Goal: Information Seeking & Learning: Learn about a topic

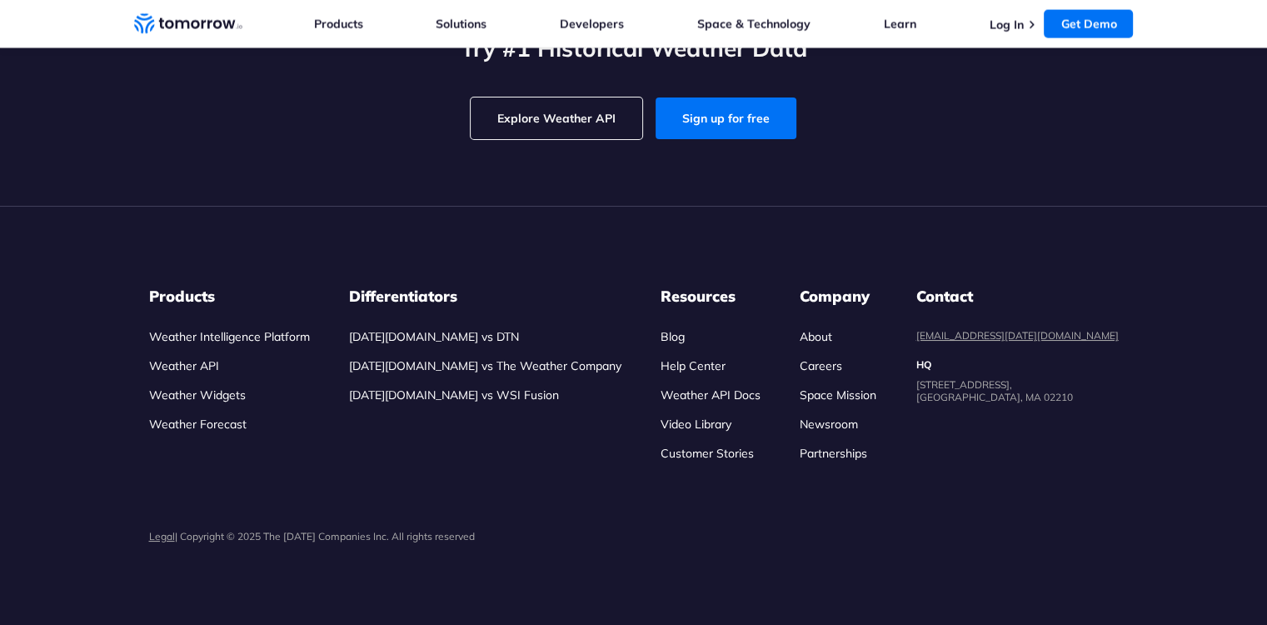
scroll to position [3666, 0]
click at [0, 0] on input "[GEOGRAPHIC_DATA]" at bounding box center [0, 0] width 0 height 0
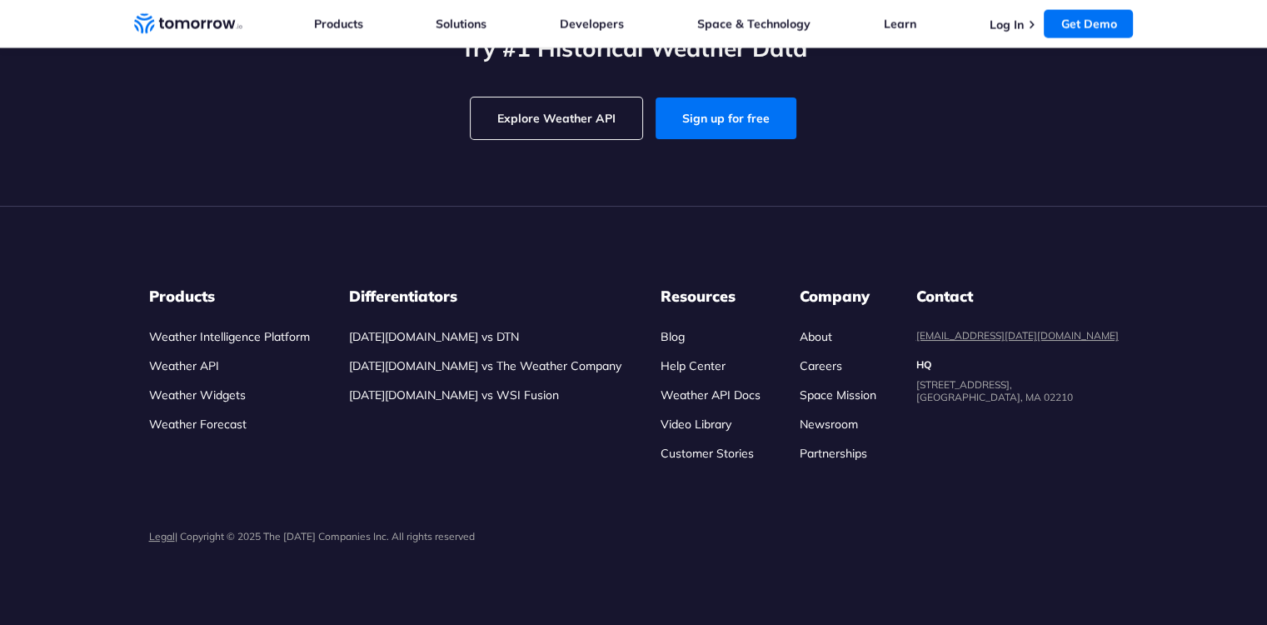
click at [0, 0] on input "2024" at bounding box center [0, 0] width 0 height 0
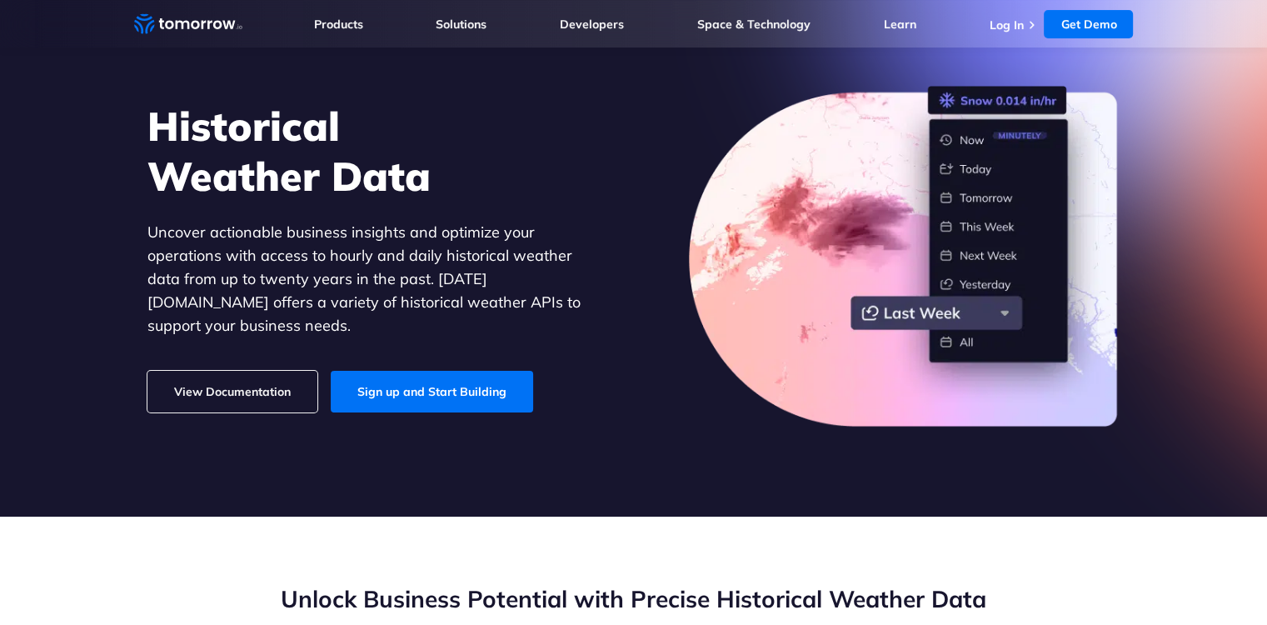
scroll to position [0, 0]
